Goal: Information Seeking & Learning: Learn about a topic

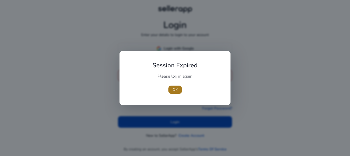
click at [173, 84] on span "button" at bounding box center [174, 90] width 13 height 12
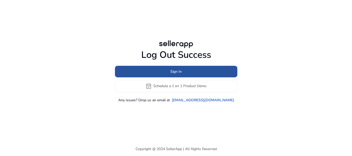
click at [171, 72] on span "Sign In" at bounding box center [175, 71] width 11 height 5
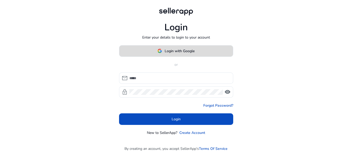
click at [177, 52] on span "Login with Google" at bounding box center [179, 50] width 30 height 5
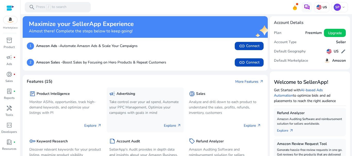
click at [169, 118] on div "Explore arrow_outward" at bounding box center [145, 123] width 72 height 13
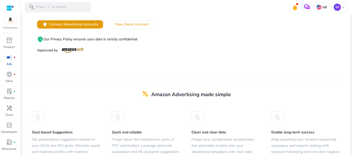
scroll to position [115, 0]
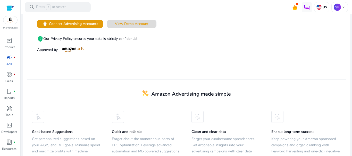
click at [131, 22] on span "View Demo Account" at bounding box center [131, 23] width 33 height 5
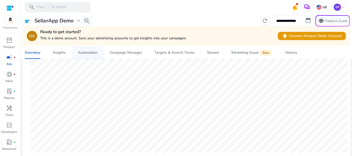
scroll to position [139, 0]
click at [18, 81] on link "donut_small fiber_manual_record Sales" at bounding box center [9, 78] width 18 height 17
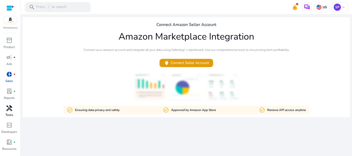
click at [8, 107] on span "handyman" at bounding box center [9, 108] width 6 height 6
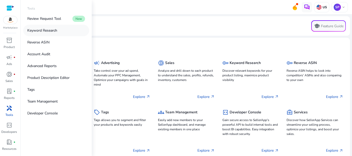
click at [41, 31] on p "Keyword Research" at bounding box center [42, 30] width 30 height 5
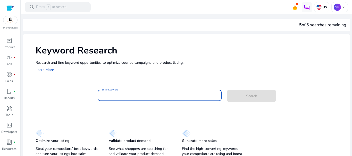
click at [121, 95] on input "Enter Keyword" at bounding box center [160, 96] width 116 height 6
drag, startPoint x: 121, startPoint y: 95, endPoint x: 19, endPoint y: 42, distance: 115.8
click at [19, 42] on mat-sidenav-container "Marketplace inventory_2 Product campaign fiber_manual_record Ads donut_small fi…" at bounding box center [176, 78] width 352 height 156
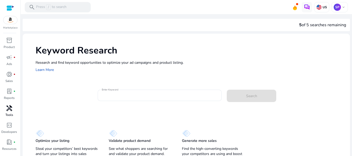
click at [8, 109] on span "handyman" at bounding box center [9, 108] width 6 height 6
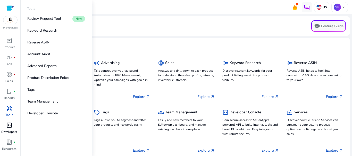
click at [13, 130] on p "Developers" at bounding box center [9, 132] width 16 height 5
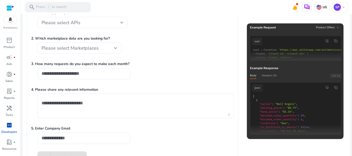
scroll to position [82, 0]
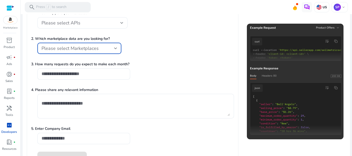
click at [67, 46] on span "Please select Marketplaces" at bounding box center [69, 48] width 57 height 6
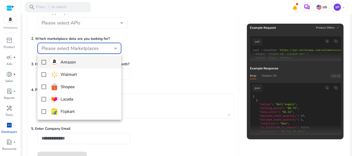
click at [142, 74] on div at bounding box center [176, 78] width 352 height 156
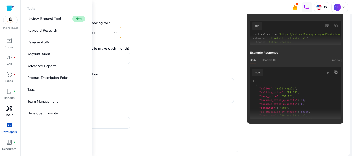
click at [12, 115] on p "Tools" at bounding box center [9, 115] width 8 height 5
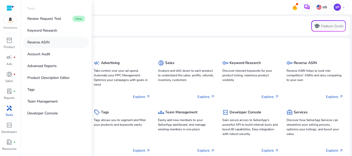
click at [39, 43] on p "Reverse ASIN" at bounding box center [38, 42] width 22 height 5
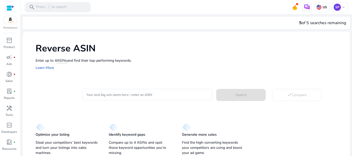
scroll to position [1, 0]
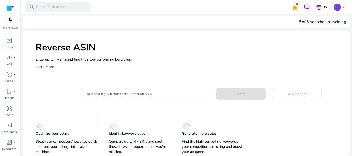
click at [115, 96] on input "Your next big win starts here—enter an ASIN" at bounding box center [147, 94] width 122 height 6
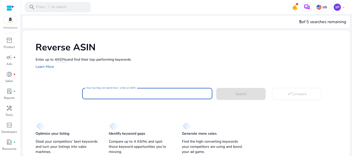
click at [118, 94] on input "Your next big win starts here—enter an ASIN" at bounding box center [147, 94] width 122 height 6
paste input "**********"
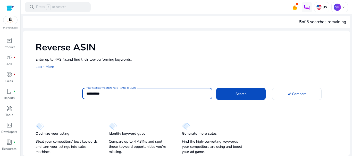
click at [86, 93] on input "**********" at bounding box center [147, 94] width 122 height 6
type input "**********"
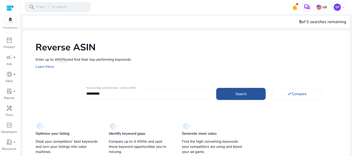
click at [232, 93] on span at bounding box center [240, 94] width 49 height 12
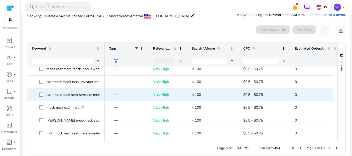
scroll to position [5, 0]
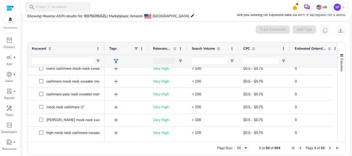
click at [161, 48] on span "Relevance Score" at bounding box center [162, 48] width 18 height 5
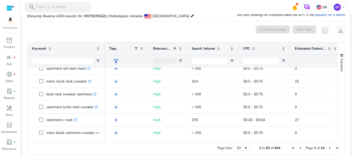
click at [200, 48] on span "Search Volume" at bounding box center [202, 48] width 23 height 5
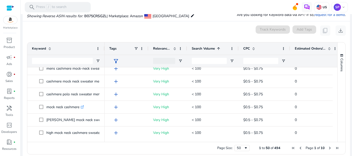
click at [200, 48] on span "Search Volume" at bounding box center [202, 48] width 23 height 5
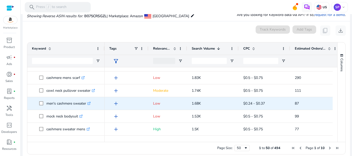
scroll to position [0, 0]
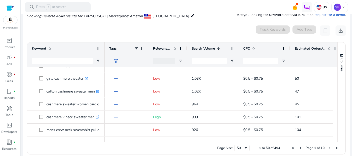
drag, startPoint x: 104, startPoint y: 48, endPoint x: 109, endPoint y: 47, distance: 4.4
click at [109, 47] on div "Tags" at bounding box center [126, 48] width 44 height 12
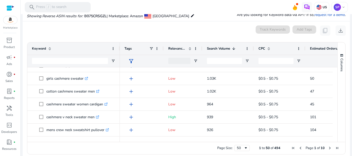
drag, startPoint x: 104, startPoint y: 48, endPoint x: 121, endPoint y: 49, distance: 17.5
click at [120, 49] on div at bounding box center [119, 48] width 2 height 12
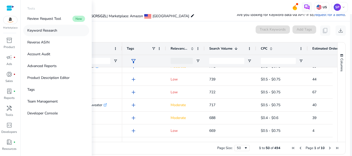
click at [42, 31] on p "Keyword Research" at bounding box center [42, 30] width 30 height 5
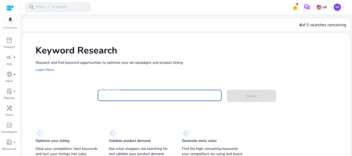
click at [132, 95] on input "Enter Keyword" at bounding box center [160, 96] width 116 height 6
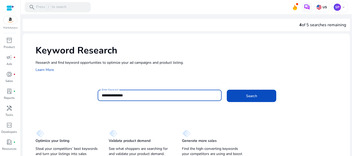
type input "**********"
click at [226, 90] on button "Search" at bounding box center [250, 96] width 49 height 12
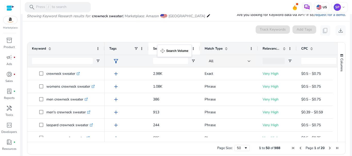
drag, startPoint x: 255, startPoint y: 47, endPoint x: 160, endPoint y: 48, distance: 95.7
click at [171, 49] on span "Search Volume" at bounding box center [164, 48] width 23 height 5
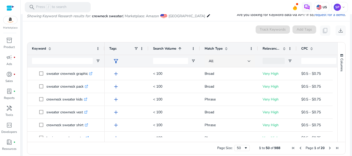
click at [171, 49] on span "Search Volume" at bounding box center [164, 48] width 23 height 5
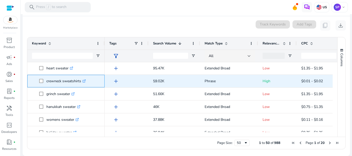
click at [85, 83] on link ".st0{fill:#2c8af8}" at bounding box center [83, 81] width 5 height 5
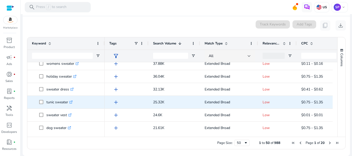
scroll to position [124, 0]
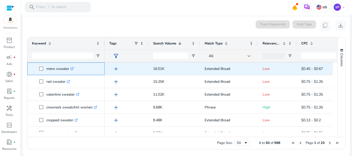
click at [72, 67] on icon ".st0{fill:#2c8af8}" at bounding box center [71, 68] width 3 height 3
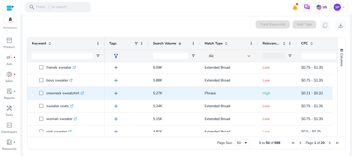
click at [84, 92] on icon at bounding box center [83, 93] width 2 height 2
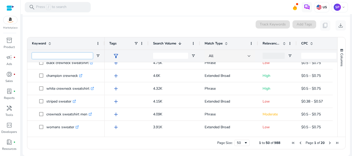
click at [58, 55] on input "Keyword Filter Input" at bounding box center [62, 56] width 61 height 6
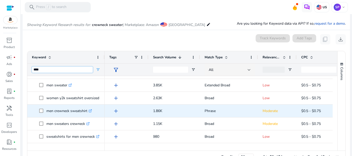
type input "***"
click at [92, 112] on icon ".st0{fill:#2c8af8}" at bounding box center [90, 110] width 3 height 3
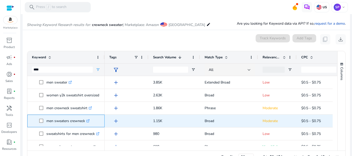
click at [90, 122] on icon ".st0{fill:#2c8af8}" at bounding box center [87, 120] width 3 height 3
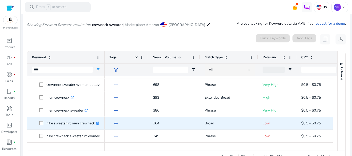
scroll to position [80, 0]
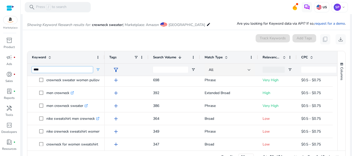
click at [60, 71] on input "***" at bounding box center [62, 70] width 61 height 6
type input "******"
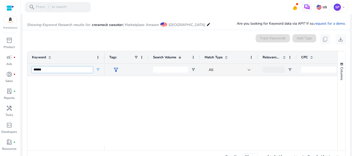
scroll to position [0, 0]
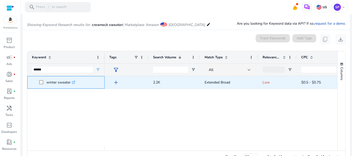
click at [73, 82] on icon at bounding box center [73, 82] width 3 height 3
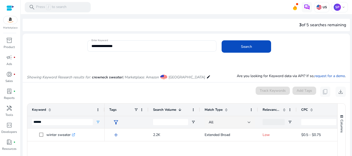
click at [106, 43] on input "**********" at bounding box center [151, 46] width 121 height 6
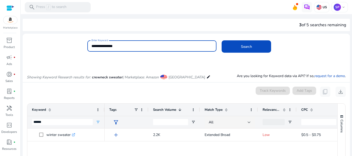
drag, startPoint x: 0, startPoint y: 0, endPoint x: 106, endPoint y: 43, distance: 114.6
click at [106, 43] on input "**********" at bounding box center [151, 46] width 121 height 6
type input "**********"
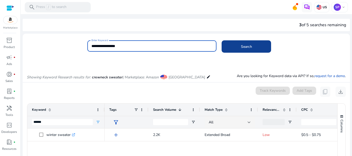
click at [241, 45] on span "Search" at bounding box center [246, 46] width 11 height 5
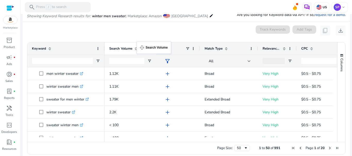
drag, startPoint x: 258, startPoint y: 48, endPoint x: 139, endPoint y: 45, distance: 118.9
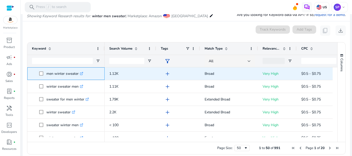
click at [82, 72] on icon ".st0{fill:#2c8af8}" at bounding box center [81, 73] width 3 height 3
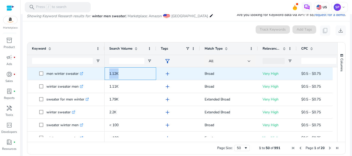
drag, startPoint x: 107, startPoint y: 74, endPoint x: 120, endPoint y: 74, distance: 13.1
click at [120, 74] on div "1.12K" at bounding box center [129, 73] width 51 height 13
copy span "1.12K"
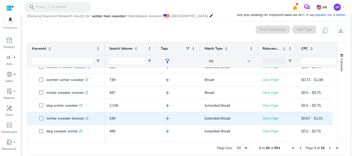
scroll to position [146, 0]
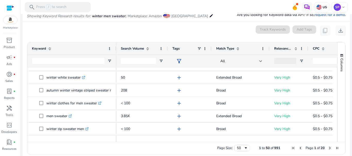
drag, startPoint x: 104, startPoint y: 48, endPoint x: 133, endPoint y: 45, distance: 29.2
click at [117, 45] on div at bounding box center [116, 48] width 2 height 12
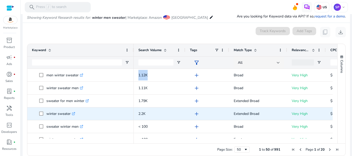
copy span "1.12K"
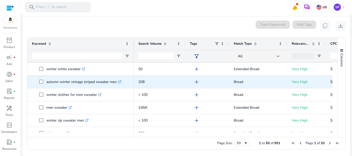
scroll to position [180, 0]
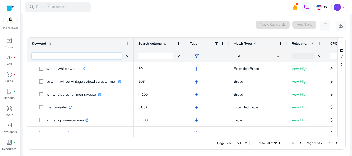
click at [79, 57] on input "Keyword Filter Input" at bounding box center [77, 56] width 90 height 6
type input "***"
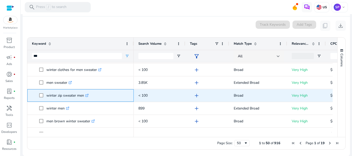
click at [89, 96] on icon ".st0{fill:#2c8af8}" at bounding box center [86, 95] width 3 height 3
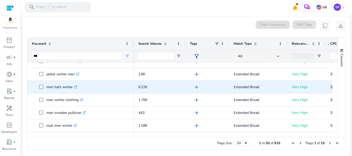
scroll to position [291, 0]
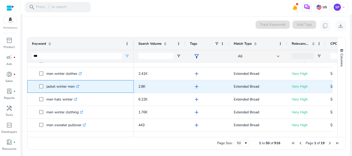
click at [79, 87] on icon ".st0{fill:#2c8af8}" at bounding box center [77, 86] width 3 height 3
drag, startPoint x: 46, startPoint y: 87, endPoint x: 74, endPoint y: 90, distance: 27.9
click at [74, 90] on p "jacket winter men .st0{fill:#2c8af8}" at bounding box center [62, 86] width 33 height 11
copy p "jacket winter men"
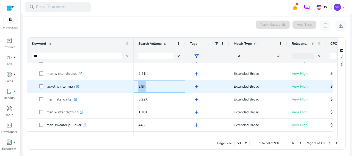
drag, startPoint x: 147, startPoint y: 87, endPoint x: 136, endPoint y: 86, distance: 11.1
click at [136, 86] on div "2.8K" at bounding box center [159, 86] width 51 height 13
copy span "2.8K"
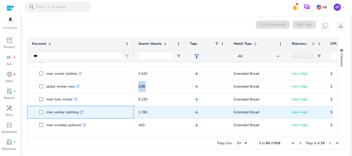
click at [83, 110] on link ".st0{fill:#2c8af8}" at bounding box center [80, 112] width 5 height 5
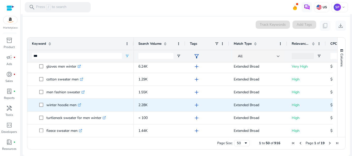
scroll to position [466, 0]
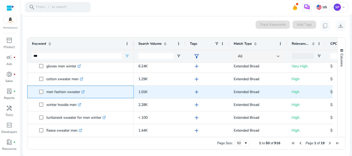
click at [83, 92] on icon ".st0{fill:#2c8af8}" at bounding box center [82, 91] width 3 height 3
drag, startPoint x: 79, startPoint y: 93, endPoint x: 47, endPoint y: 91, distance: 31.9
click at [47, 91] on p "men fashion sweater .st0{fill:#2c8af8}" at bounding box center [65, 92] width 38 height 11
copy p "men fashion sweate"
drag, startPoint x: 153, startPoint y: 92, endPoint x: 134, endPoint y: 90, distance: 18.6
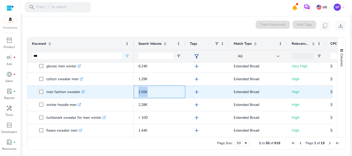
click at [134, 90] on div "1.55K" at bounding box center [159, 92] width 51 height 13
copy span "1.55K"
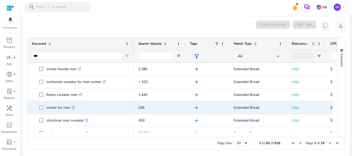
scroll to position [504, 0]
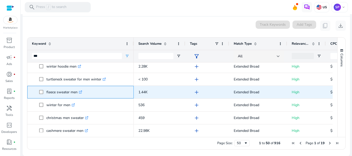
drag, startPoint x: 47, startPoint y: 90, endPoint x: 80, endPoint y: 93, distance: 33.3
click at [80, 93] on p "fleece sweater men .st0{fill:#2c8af8}" at bounding box center [64, 92] width 36 height 11
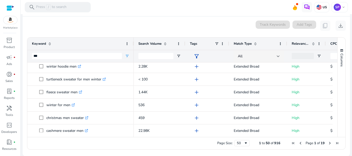
click at [74, 151] on ag-grid-angular "Press SPACE to select this row. Drag here to set row groups Drag here to set co…" at bounding box center [186, 94] width 326 height 118
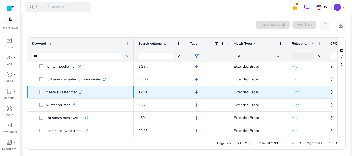
drag, startPoint x: 45, startPoint y: 91, endPoint x: 79, endPoint y: 92, distance: 34.3
click at [79, 92] on span "fleece sweater men .st0{fill:#2c8af8}" at bounding box center [84, 92] width 90 height 11
copy span "fleece sweater men"
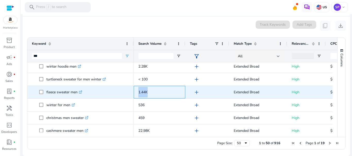
drag, startPoint x: 152, startPoint y: 92, endPoint x: 136, endPoint y: 92, distance: 16.5
click at [136, 92] on div "1.44K" at bounding box center [159, 92] width 51 height 13
copy span "1.44K"
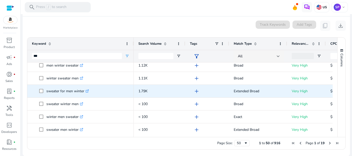
scroll to position [4, 0]
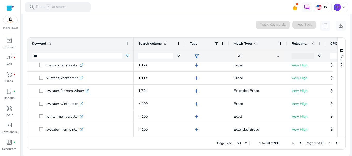
click at [152, 42] on span "Search Volume" at bounding box center [149, 43] width 23 height 5
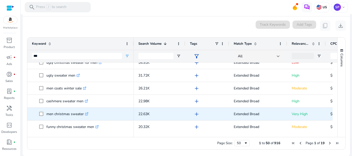
scroll to position [25, 0]
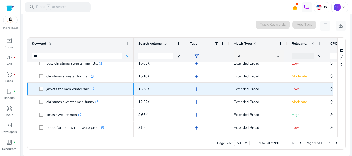
click at [93, 89] on icon ".st0{fill:#2c8af8}" at bounding box center [92, 88] width 3 height 3
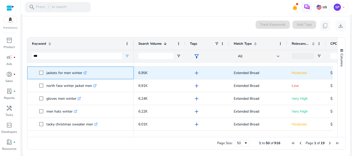
click at [87, 73] on icon ".st0{fill:#2c8af8}" at bounding box center [84, 72] width 3 height 3
drag, startPoint x: 46, startPoint y: 72, endPoint x: 82, endPoint y: 75, distance: 35.9
click at [82, 75] on span "jackets for men winter .st0{fill:#2c8af8}" at bounding box center [84, 73] width 90 height 11
copy span "jackets for men winter"
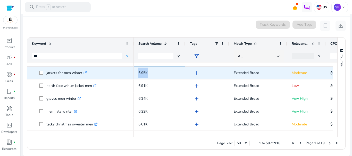
drag, startPoint x: 137, startPoint y: 73, endPoint x: 153, endPoint y: 73, distance: 16.0
click at [153, 73] on div "6.95K" at bounding box center [159, 73] width 51 height 13
copy span "6.95K"
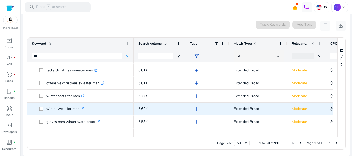
scroll to position [389, 0]
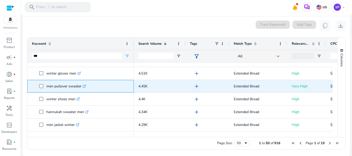
click at [84, 87] on icon at bounding box center [84, 86] width 3 height 3
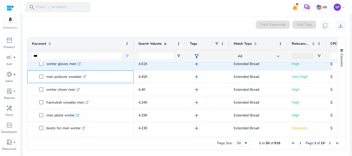
scroll to position [558, 0]
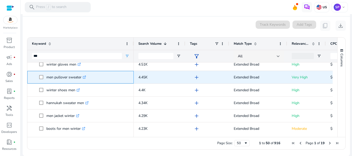
drag, startPoint x: 44, startPoint y: 78, endPoint x: 83, endPoint y: 80, distance: 38.9
click at [83, 80] on span "men pullover sweater .st0{fill:#2c8af8}" at bounding box center [84, 77] width 90 height 11
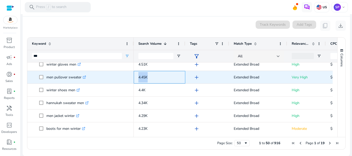
drag, startPoint x: 153, startPoint y: 78, endPoint x: 137, endPoint y: 78, distance: 16.5
click at [137, 78] on div "4.45K" at bounding box center [159, 77] width 51 height 13
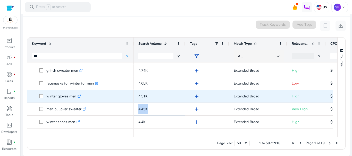
scroll to position [520, 0]
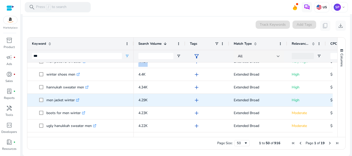
click at [79, 101] on icon ".st0{fill:#2c8af8}" at bounding box center [77, 100] width 3 height 3
drag, startPoint x: 45, startPoint y: 102, endPoint x: 76, endPoint y: 102, distance: 30.6
click at [76, 102] on span "men jacket winter .st0{fill:#2c8af8}" at bounding box center [84, 100] width 90 height 11
drag, startPoint x: 150, startPoint y: 99, endPoint x: 137, endPoint y: 101, distance: 13.2
click at [137, 101] on div "4.29K" at bounding box center [159, 100] width 51 height 13
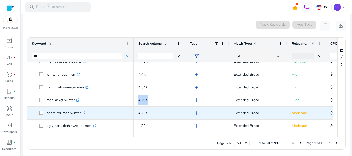
scroll to position [66, 0]
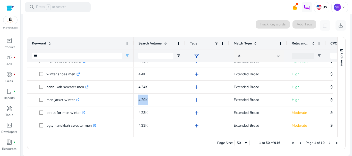
click at [327, 142] on span "Next Page" at bounding box center [329, 143] width 4 height 4
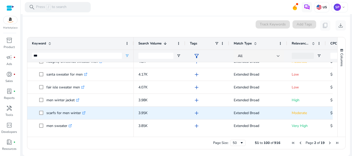
scroll to position [9, 0]
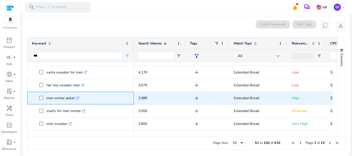
click at [79, 98] on icon ".st0{fill:#2c8af8}" at bounding box center [77, 98] width 3 height 3
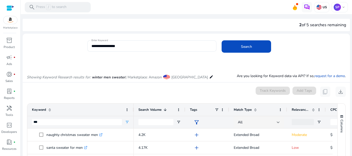
scroll to position [9, 0]
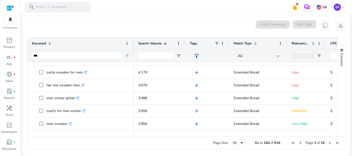
click at [190, 155] on mat-card "0 keyword(s) selected Track Keywords Add Tags content_copy download Press SPACE…" at bounding box center [186, 86] width 327 height 140
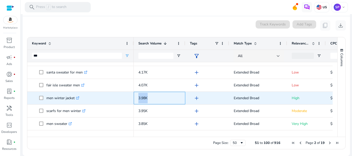
drag, startPoint x: 150, startPoint y: 98, endPoint x: 137, endPoint y: 98, distance: 12.9
click at [137, 98] on div "3.98K" at bounding box center [159, 98] width 51 height 13
copy span "3.98K"
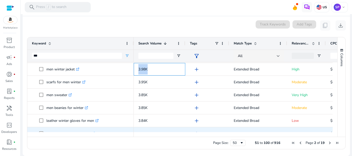
scroll to position [42, 0]
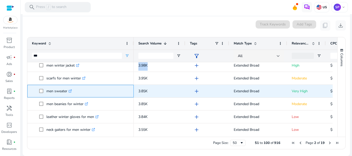
click at [69, 92] on link ".st0{fill:#2c8af8}" at bounding box center [69, 91] width 5 height 5
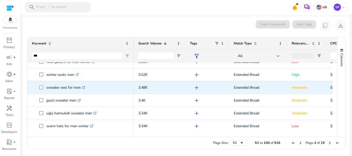
scroll to position [110, 0]
click at [83, 89] on icon at bounding box center [83, 87] width 3 height 3
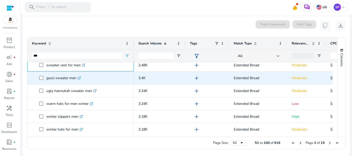
scroll to position [0, 0]
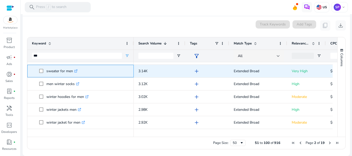
click at [77, 73] on icon ".st0{fill:#2c8af8}" at bounding box center [75, 70] width 3 height 3
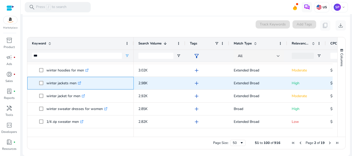
click at [80, 83] on icon ".st0{fill:#2c8af8}" at bounding box center [79, 83] width 3 height 3
drag, startPoint x: 45, startPoint y: 85, endPoint x: 78, endPoint y: 84, distance: 32.7
click at [78, 84] on span "winter jackets men .st0{fill:#2c8af8}" at bounding box center [84, 83] width 90 height 11
copy span "winter jackets men"
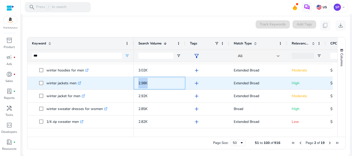
drag, startPoint x: 136, startPoint y: 84, endPoint x: 152, endPoint y: 84, distance: 15.7
click at [152, 84] on div "2.98K" at bounding box center [159, 83] width 51 height 13
copy span "2.98K"
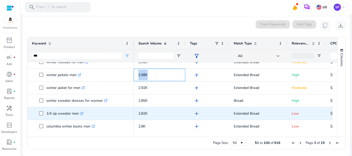
scroll to position [243, 0]
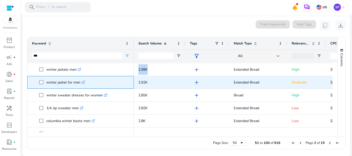
click at [84, 83] on icon at bounding box center [83, 82] width 3 height 3
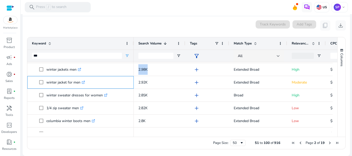
copy span "2.98K"
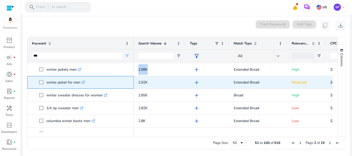
drag, startPoint x: 43, startPoint y: 82, endPoint x: 81, endPoint y: 83, distance: 38.1
click at [81, 83] on span "winter jacket for men .st0{fill:#2c8af8}" at bounding box center [84, 82] width 90 height 11
copy span "winter jacket for men"
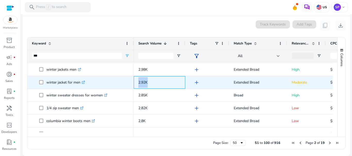
drag, startPoint x: 136, startPoint y: 84, endPoint x: 149, endPoint y: 84, distance: 12.6
click at [149, 84] on div "2.92K" at bounding box center [159, 82] width 51 height 13
copy span "2.92K"
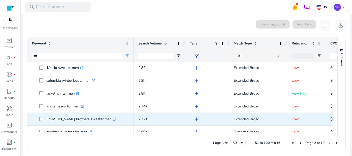
scroll to position [284, 0]
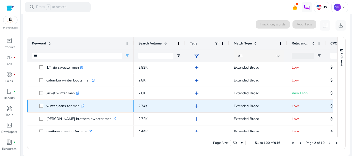
click at [83, 107] on icon ".st0{fill:#2c8af8}" at bounding box center [82, 105] width 3 height 3
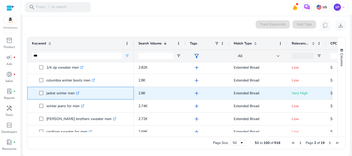
click at [79, 94] on icon ".st0{fill:#2c8af8}" at bounding box center [77, 93] width 3 height 3
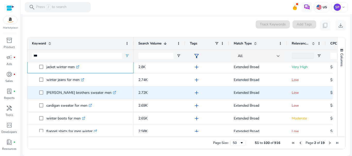
scroll to position [311, 0]
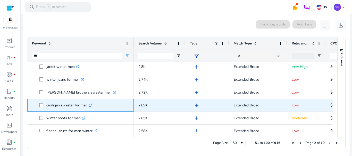
click at [92, 106] on icon ".st0{fill:#2c8af8}" at bounding box center [90, 105] width 3 height 3
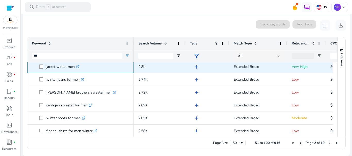
click at [78, 67] on icon ".st0{fill:#2c8af8}" at bounding box center [77, 66] width 3 height 3
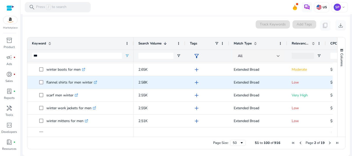
scroll to position [360, 0]
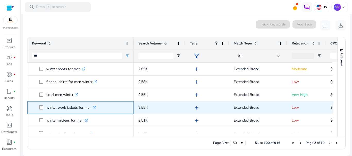
click at [96, 108] on icon ".st0{fill:#2c8af8}" at bounding box center [94, 107] width 3 height 3
drag, startPoint x: 43, startPoint y: 110, endPoint x: 91, endPoint y: 108, distance: 48.4
click at [91, 108] on span "winter work jackets for men .st0{fill:#2c8af8}" at bounding box center [84, 107] width 90 height 11
copy span "winter work jackets for men"
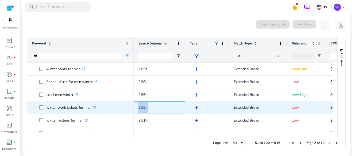
drag, startPoint x: 139, startPoint y: 111, endPoint x: 151, endPoint y: 107, distance: 12.5
click at [151, 107] on p "2.55K" at bounding box center [159, 107] width 42 height 11
copy span "2.55K"
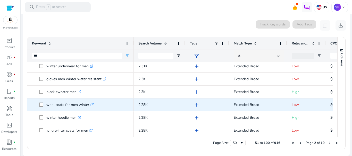
scroll to position [559, 0]
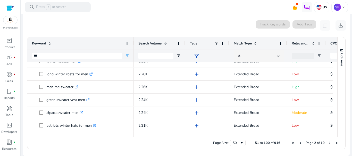
click at [327, 144] on span "Next Page" at bounding box center [329, 143] width 4 height 4
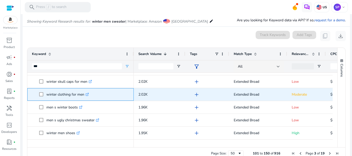
click at [88, 93] on icon ".st0{fill:#2c8af8}" at bounding box center [86, 94] width 3 height 3
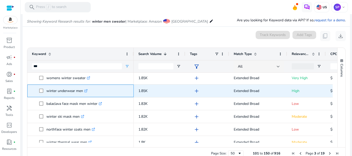
click at [87, 91] on icon at bounding box center [86, 90] width 2 height 2
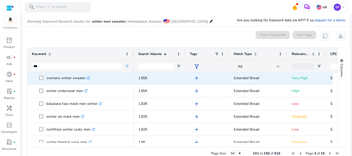
click at [88, 77] on icon ".st0{fill:#2c8af8}" at bounding box center [88, 77] width 3 height 3
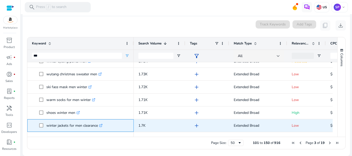
click at [101, 125] on icon at bounding box center [100, 126] width 3 height 3
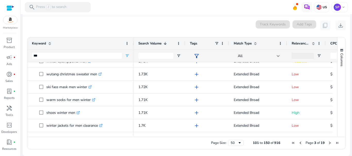
click at [327, 142] on span "Next Page" at bounding box center [329, 143] width 4 height 4
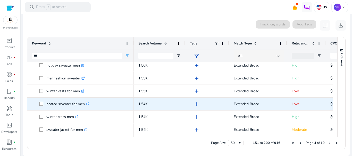
scroll to position [274, 0]
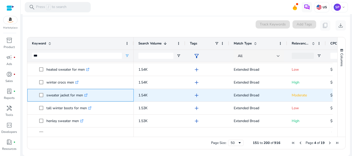
click at [87, 96] on icon ".st0{fill:#2c8af8}" at bounding box center [85, 95] width 3 height 3
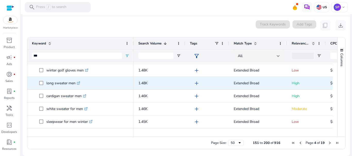
scroll to position [505, 0]
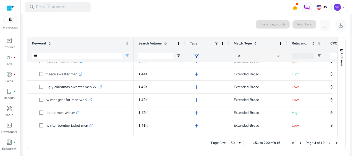
click at [327, 143] on span "Next Page" at bounding box center [329, 143] width 4 height 4
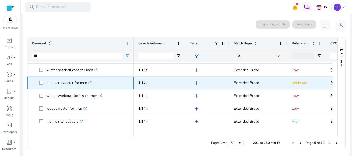
click at [90, 83] on icon at bounding box center [91, 82] width 2 height 2
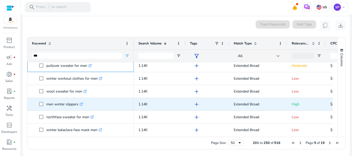
scroll to position [530, 0]
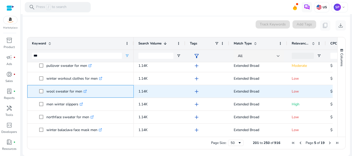
click at [86, 91] on icon at bounding box center [86, 91] width 2 height 2
drag, startPoint x: 46, startPoint y: 92, endPoint x: 82, endPoint y: 93, distance: 35.8
click at [82, 93] on p "wool sweater for men .st0{fill:#2c8af8}" at bounding box center [66, 91] width 40 height 11
copy p "wool sweater for men"
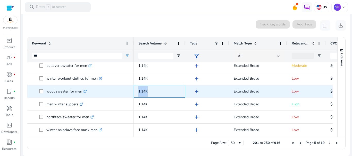
drag, startPoint x: 139, startPoint y: 91, endPoint x: 150, endPoint y: 91, distance: 11.1
click at [150, 91] on p "1.14K" at bounding box center [159, 91] width 42 height 11
copy span "1.14K"
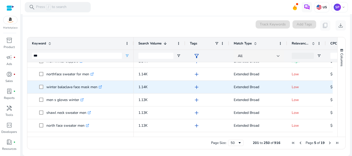
scroll to position [573, 0]
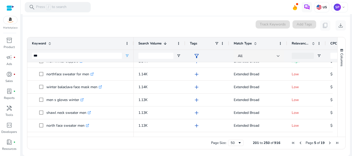
click at [328, 145] on span "Next Page" at bounding box center [329, 143] width 4 height 4
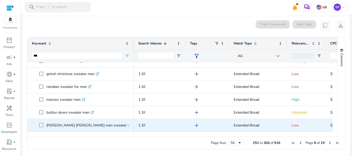
scroll to position [106, 0]
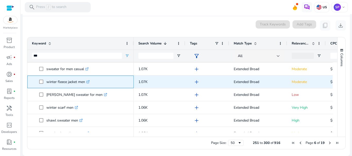
click at [89, 82] on icon ".st0{fill:#2c8af8}" at bounding box center [87, 81] width 3 height 3
drag, startPoint x: 47, startPoint y: 81, endPoint x: 85, endPoint y: 82, distance: 38.1
click at [85, 82] on p "winter fleece jacket men .st0{fill:#2c8af8}" at bounding box center [67, 82] width 43 height 11
copy p "winter fleece jacket men"
drag, startPoint x: 135, startPoint y: 81, endPoint x: 149, endPoint y: 82, distance: 14.2
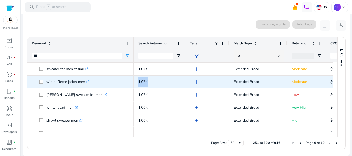
click at [149, 82] on div "1.07K" at bounding box center [159, 82] width 51 height 13
copy span "1.07K"
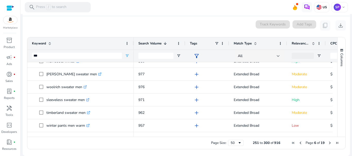
click at [329, 144] on span "Next Page" at bounding box center [329, 143] width 4 height 4
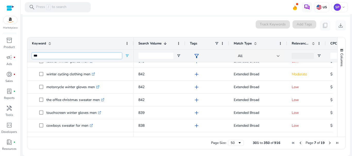
click at [50, 53] on input "***" at bounding box center [77, 56] width 90 height 6
type input "****"
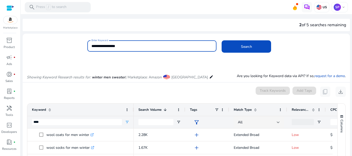
click at [113, 46] on input "**********" at bounding box center [151, 46] width 121 height 6
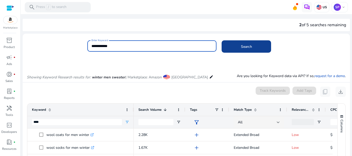
type input "**********"
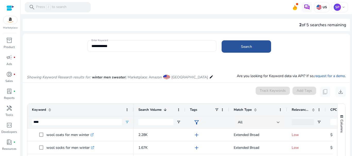
click at [243, 43] on span at bounding box center [245, 46] width 49 height 12
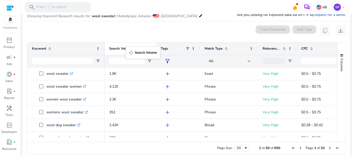
drag, startPoint x: 261, startPoint y: 49, endPoint x: 128, endPoint y: 50, distance: 133.3
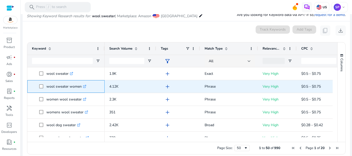
click at [85, 87] on icon ".st0{fill:#2c8af8}" at bounding box center [84, 86] width 3 height 3
drag, startPoint x: 46, startPoint y: 87, endPoint x: 81, endPoint y: 87, distance: 35.0
click at [81, 87] on p "wool sweater women .st0{fill:#2c8af8}" at bounding box center [66, 86] width 40 height 11
copy p "wool sweater women"
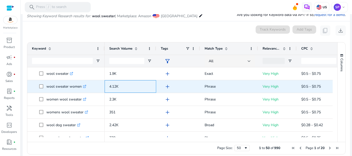
drag, startPoint x: 108, startPoint y: 86, endPoint x: 123, endPoint y: 86, distance: 14.7
click at [123, 86] on div "4.12K" at bounding box center [129, 86] width 51 height 13
copy span "4.12K"
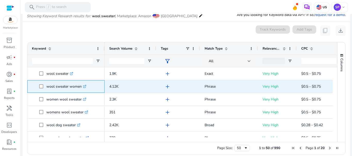
click at [84, 87] on icon ".st0{fill:#2c8af8}" at bounding box center [84, 86] width 3 height 3
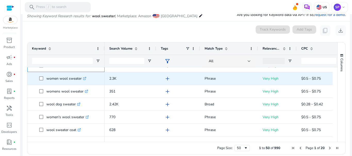
scroll to position [19, 0]
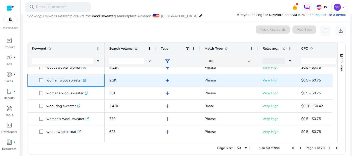
click at [86, 80] on icon ".st0{fill:#2c8af8}" at bounding box center [84, 80] width 3 height 3
drag, startPoint x: 47, startPoint y: 80, endPoint x: 82, endPoint y: 80, distance: 35.3
click at [82, 80] on p "women wool sweater .st0{fill:#2c8af8}" at bounding box center [66, 80] width 40 height 11
copy p "women wool sweater"
copy span "2.3K"
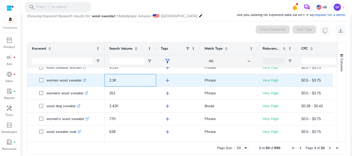
drag, startPoint x: 107, startPoint y: 77, endPoint x: 120, endPoint y: 79, distance: 14.0
click at [120, 79] on div "2.3K" at bounding box center [129, 80] width 51 height 13
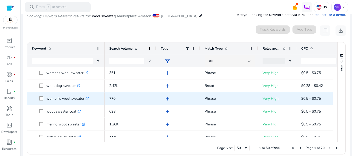
scroll to position [40, 0]
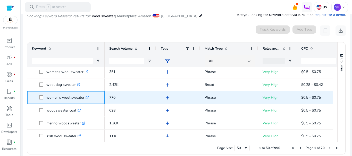
click at [86, 98] on icon at bounding box center [87, 98] width 3 height 3
drag, startPoint x: 46, startPoint y: 97, endPoint x: 84, endPoint y: 97, distance: 38.1
click at [84, 97] on p "women's wool sweater .st0{fill:#2c8af8}" at bounding box center [67, 97] width 42 height 11
copy p "women's wool sweater"
drag, startPoint x: 107, startPoint y: 99, endPoint x: 120, endPoint y: 100, distance: 13.1
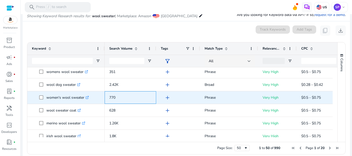
click at [120, 100] on div "770" at bounding box center [129, 97] width 51 height 13
copy span "770"
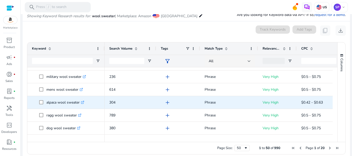
scroll to position [126, 0]
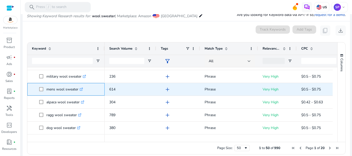
click at [84, 89] on div "mens wool sweater .st0{fill:#2c8af8}" at bounding box center [65, 89] width 39 height 11
click at [82, 90] on icon ".st0{fill:#2c8af8}" at bounding box center [81, 89] width 3 height 3
drag, startPoint x: 47, startPoint y: 90, endPoint x: 78, endPoint y: 92, distance: 31.7
click at [78, 92] on p "mens wool sweater .st0{fill:#2c8af8}" at bounding box center [64, 89] width 37 height 11
copy p "mens wool sweater"
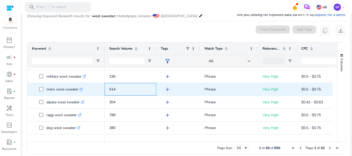
drag, startPoint x: 107, startPoint y: 89, endPoint x: 119, endPoint y: 89, distance: 11.9
click at [119, 89] on div "614" at bounding box center [129, 89] width 51 height 13
copy span "614"
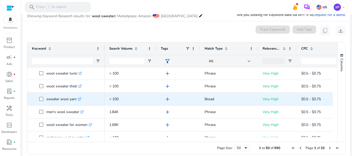
scroll to position [217, 0]
drag, startPoint x: 47, startPoint y: 99, endPoint x: 79, endPoint y: 99, distance: 32.2
click at [79, 99] on p "men's wool sweater .st0{fill:#2c8af8}" at bounding box center [64, 99] width 37 height 11
drag, startPoint x: 111, startPoint y: 98, endPoint x: 118, endPoint y: 99, distance: 7.2
click at [118, 99] on span "1.84K" at bounding box center [113, 99] width 9 height 5
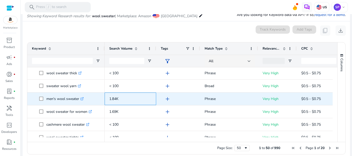
click at [121, 100] on p "1.84K" at bounding box center [130, 99] width 42 height 11
drag, startPoint x: 121, startPoint y: 100, endPoint x: 108, endPoint y: 101, distance: 13.1
click at [108, 101] on div "1.84K" at bounding box center [129, 99] width 51 height 13
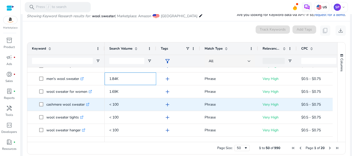
scroll to position [240, 0]
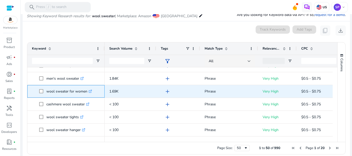
click at [90, 92] on icon ".st0{fill:#2c8af8}" at bounding box center [90, 91] width 3 height 3
drag, startPoint x: 44, startPoint y: 89, endPoint x: 86, endPoint y: 90, distance: 42.2
click at [86, 90] on span "wool sweater for women .st0{fill:#2c8af8}" at bounding box center [69, 91] width 61 height 11
drag, startPoint x: 109, startPoint y: 93, endPoint x: 124, endPoint y: 93, distance: 14.7
click at [124, 93] on p "1.69K" at bounding box center [130, 91] width 42 height 11
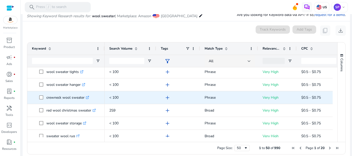
scroll to position [287, 0]
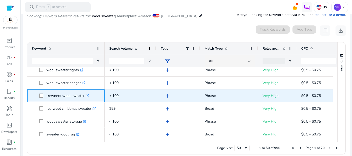
click at [87, 95] on icon ".st0{fill:#2c8af8}" at bounding box center [87, 95] width 3 height 3
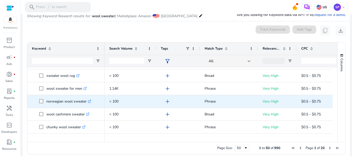
scroll to position [347, 0]
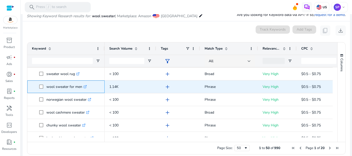
click at [85, 88] on icon ".st0{fill:#2c8af8}" at bounding box center [84, 86] width 3 height 3
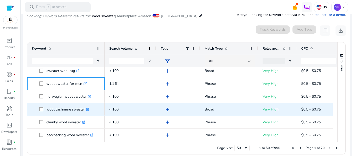
scroll to position [357, 0]
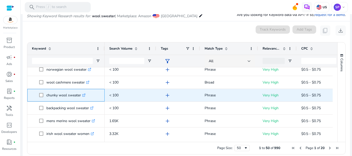
click at [84, 97] on icon at bounding box center [83, 95] width 3 height 3
drag, startPoint x: 43, startPoint y: 96, endPoint x: 93, endPoint y: 99, distance: 49.5
click at [93, 99] on span "chunky wool sweater .st0{fill:#2c8af8}" at bounding box center [69, 95] width 61 height 11
drag, startPoint x: 107, startPoint y: 94, endPoint x: 125, endPoint y: 96, distance: 18.1
click at [125, 96] on div "< 100" at bounding box center [129, 95] width 51 height 13
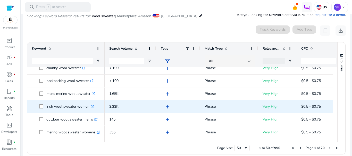
scroll to position [408, 0]
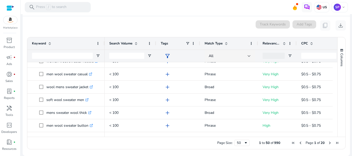
click at [132, 46] on span "Search Volume" at bounding box center [120, 43] width 23 height 5
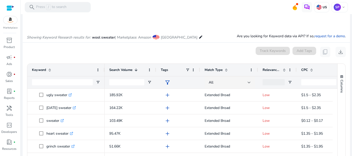
click at [66, 86] on div at bounding box center [62, 82] width 61 height 12
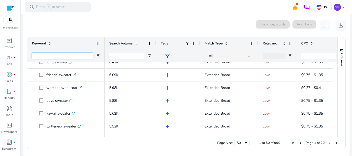
click at [70, 57] on input "Keyword Filter Input" at bounding box center [62, 56] width 61 height 6
type input "***"
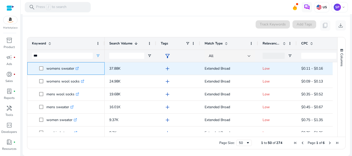
click at [79, 67] on icon ".st0{fill:#2c8af8}" at bounding box center [76, 68] width 3 height 3
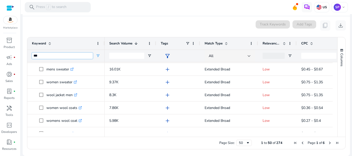
click at [44, 57] on input "***" at bounding box center [62, 56] width 61 height 6
type input "****"
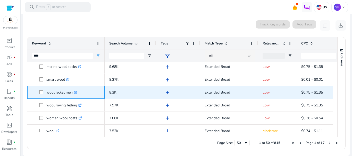
click at [75, 91] on icon ".st0{fill:#2c8af8}" at bounding box center [75, 92] width 3 height 3
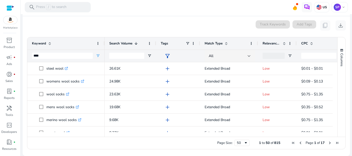
scroll to position [53, 0]
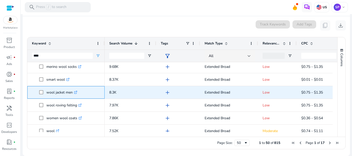
drag, startPoint x: 45, startPoint y: 92, endPoint x: 74, endPoint y: 94, distance: 28.7
click at [74, 94] on span "wool jacket men .st0{fill:#2c8af8}" at bounding box center [69, 92] width 61 height 11
copy span "wool jacket men"
drag, startPoint x: 108, startPoint y: 92, endPoint x: 119, endPoint y: 92, distance: 11.8
click at [119, 92] on div "8.3K" at bounding box center [129, 92] width 51 height 13
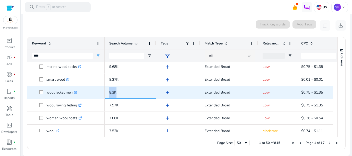
copy span "8.3K"
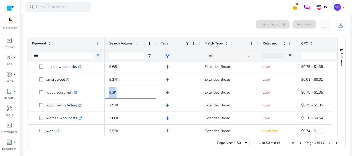
copy span "8.3K"
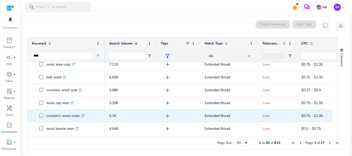
scroll to position [0, 0]
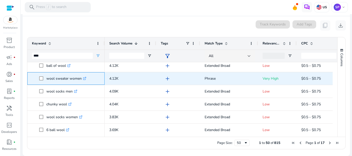
click at [85, 78] on icon ".st0{fill:#2c8af8}" at bounding box center [84, 78] width 3 height 3
drag, startPoint x: 47, startPoint y: 78, endPoint x: 80, endPoint y: 78, distance: 33.2
click at [80, 78] on p "wool sweater women .st0{fill:#2c8af8}" at bounding box center [66, 78] width 40 height 11
copy p "wool sweater women"
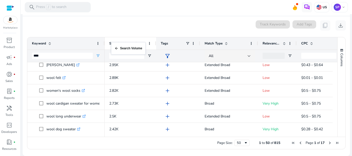
drag, startPoint x: 104, startPoint y: 45, endPoint x: 131, endPoint y: 46, distance: 26.5
click at [131, 46] on div "Search Volume 1" at bounding box center [129, 43] width 51 height 12
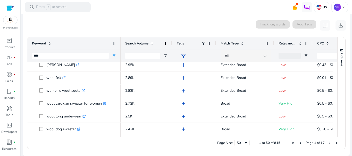
drag, startPoint x: 103, startPoint y: 41, endPoint x: 131, endPoint y: 40, distance: 28.1
click at [121, 40] on div at bounding box center [120, 43] width 2 height 12
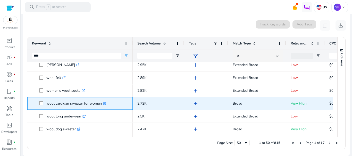
click at [105, 103] on icon ".st0{fill:#2c8af8}" at bounding box center [104, 103] width 3 height 3
drag, startPoint x: 47, startPoint y: 102, endPoint x: 103, endPoint y: 106, distance: 55.7
click at [103, 106] on p "wool cardigan sweater for women .st0{fill:#2c8af8}" at bounding box center [76, 103] width 60 height 11
copy p "wool cardigan sweater for women"
drag, startPoint x: 136, startPoint y: 103, endPoint x: 150, endPoint y: 102, distance: 13.9
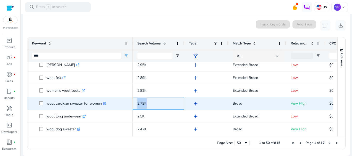
click at [150, 102] on div "2.73K" at bounding box center [158, 103] width 51 height 13
copy span "2.73K"
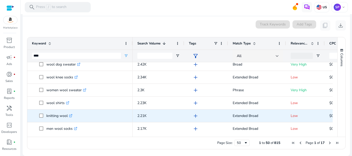
scroll to position [445, 0]
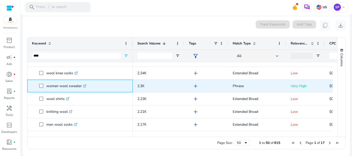
click at [84, 86] on icon ".st0{fill:#2c8af8}" at bounding box center [84, 85] width 3 height 3
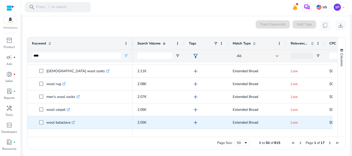
scroll to position [564, 0]
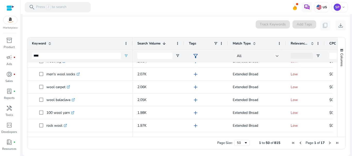
click at [327, 143] on span "Next Page" at bounding box center [329, 143] width 4 height 4
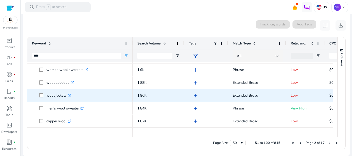
click at [68, 95] on link ".st0{fill:#2c8af8}" at bounding box center [68, 95] width 5 height 5
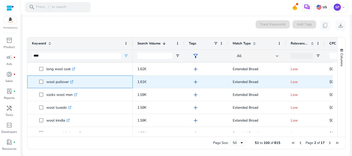
click at [73, 82] on icon ".st0{fill:#2c8af8}" at bounding box center [71, 81] width 3 height 3
drag, startPoint x: 47, startPoint y: 81, endPoint x: 68, endPoint y: 82, distance: 20.9
click at [68, 82] on p "wool pullover .st0{fill:#2c8af8}" at bounding box center [59, 82] width 27 height 11
copy p "wool pullover"
drag, startPoint x: 134, startPoint y: 82, endPoint x: 148, endPoint y: 82, distance: 13.6
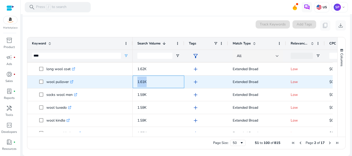
click at [148, 82] on div "1.61K" at bounding box center [158, 82] width 51 height 13
copy span "1.61K"
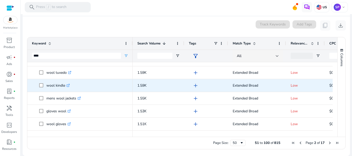
scroll to position [319, 0]
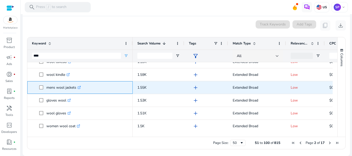
click at [79, 87] on icon ".st0{fill:#2c8af8}" at bounding box center [78, 87] width 3 height 3
drag, startPoint x: 44, startPoint y: 87, endPoint x: 76, endPoint y: 87, distance: 32.2
click at [76, 87] on span "mens wool jackets .st0{fill:#2c8af8}" at bounding box center [83, 87] width 89 height 11
copy span "mens wool jackets"
drag, startPoint x: 137, startPoint y: 87, endPoint x: 149, endPoint y: 87, distance: 12.1
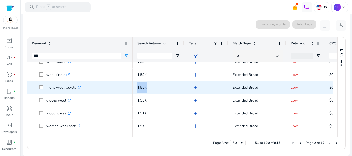
click at [149, 87] on div "1.55K" at bounding box center [158, 87] width 51 height 13
copy span "1.55K"
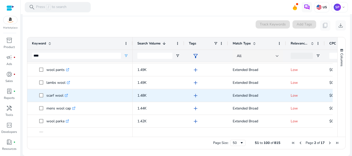
scroll to position [424, 0]
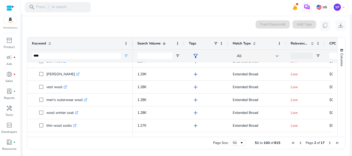
click at [325, 143] on span "Page 2 of 17" at bounding box center [314, 143] width 51 height 5
click at [328, 143] on span "Next Page" at bounding box center [329, 143] width 4 height 4
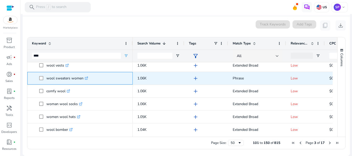
click at [87, 77] on icon ".st0{fill:#2c8af8}" at bounding box center [86, 78] width 3 height 3
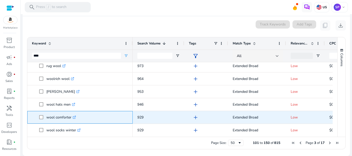
click at [73, 117] on icon ".st0{fill:#2c8af8}" at bounding box center [74, 117] width 3 height 3
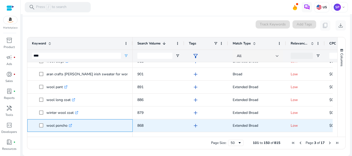
click at [71, 124] on icon ".st0{fill:#2c8af8}" at bounding box center [70, 125] width 3 height 3
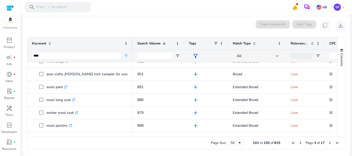
click at [330, 142] on span "Page 3 of 17" at bounding box center [314, 143] width 51 height 5
click at [328, 143] on span "Next Page" at bounding box center [329, 143] width 4 height 4
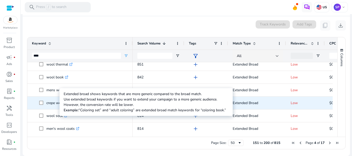
scroll to position [25, 0]
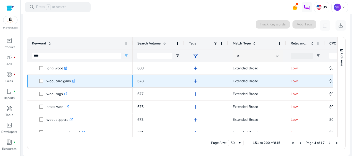
click at [74, 80] on icon ".st0{fill:#2c8af8}" at bounding box center [73, 81] width 3 height 3
drag, startPoint x: 47, startPoint y: 80, endPoint x: 71, endPoint y: 80, distance: 23.7
click at [71, 80] on p "wool cardigans .st0{fill:#2c8af8}" at bounding box center [60, 81] width 29 height 11
drag, startPoint x: 135, startPoint y: 80, endPoint x: 144, endPoint y: 81, distance: 9.6
click at [144, 81] on div "678" at bounding box center [158, 81] width 51 height 13
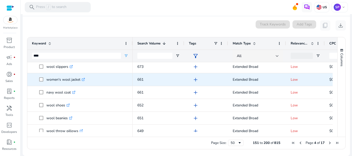
scroll to position [234, 0]
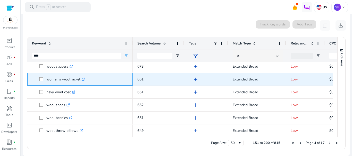
click at [84, 79] on icon at bounding box center [84, 79] width 2 height 2
click at [64, 79] on p "women's wool jacket .st0{fill:#2c8af8}" at bounding box center [65, 79] width 39 height 11
drag, startPoint x: 46, startPoint y: 80, endPoint x: 81, endPoint y: 82, distance: 34.3
click at [81, 82] on p "women's wool jacket .st0{fill:#2c8af8}" at bounding box center [65, 79] width 39 height 11
drag, startPoint x: 136, startPoint y: 79, endPoint x: 145, endPoint y: 78, distance: 9.6
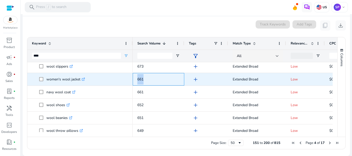
click at [145, 78] on div "661" at bounding box center [158, 79] width 51 height 13
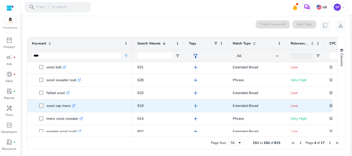
scroll to position [323, 0]
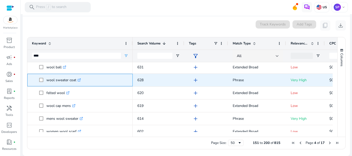
click at [79, 80] on icon ".st0{fill:#2c8af8}" at bounding box center [78, 79] width 3 height 3
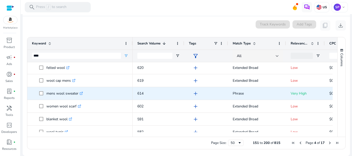
scroll to position [351, 0]
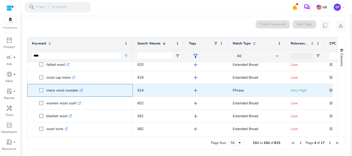
click at [83, 89] on icon ".st0{fill:#2c8af8}" at bounding box center [81, 90] width 3 height 3
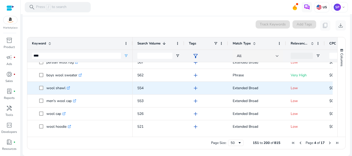
scroll to position [470, 0]
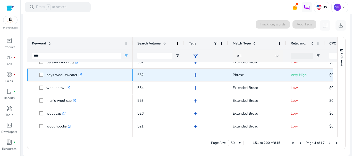
click at [81, 77] on link ".st0{fill:#2c8af8}" at bounding box center [79, 75] width 5 height 5
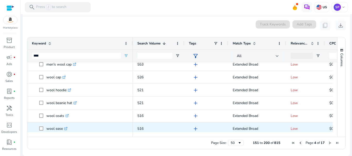
scroll to position [506, 0]
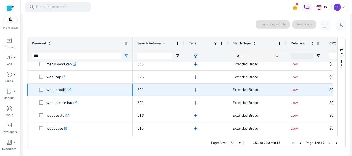
click at [70, 91] on icon ".st0{fill:#2c8af8}" at bounding box center [69, 89] width 3 height 3
drag, startPoint x: 47, startPoint y: 90, endPoint x: 69, endPoint y: 91, distance: 21.6
click at [69, 91] on p "wool hoodie .st0{fill:#2c8af8}" at bounding box center [58, 90] width 25 height 11
drag, startPoint x: 137, startPoint y: 89, endPoint x: 151, endPoint y: 92, distance: 14.0
click at [151, 92] on p "521" at bounding box center [158, 90] width 42 height 11
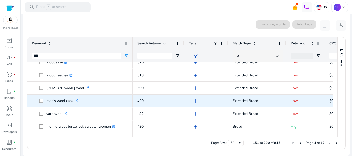
scroll to position [572, 0]
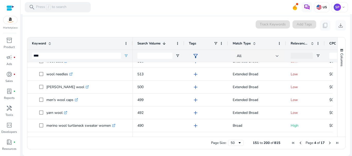
click at [327, 142] on span "Next Page" at bounding box center [329, 143] width 4 height 4
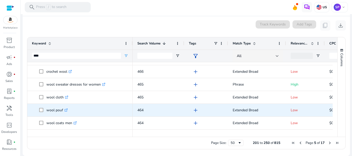
scroll to position [11, 0]
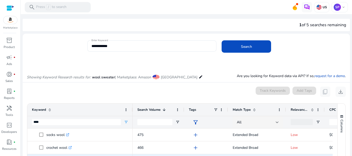
scroll to position [20, 0]
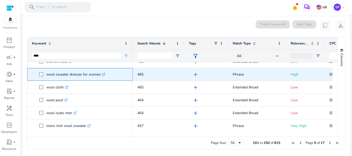
click at [105, 74] on icon at bounding box center [104, 74] width 2 height 2
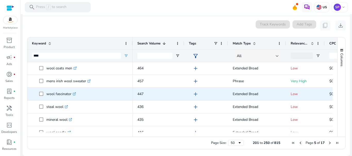
scroll to position [65, 0]
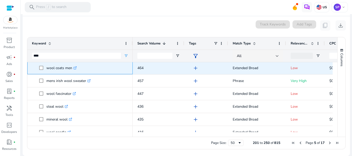
click at [77, 69] on icon ".st0{fill:#2c8af8}" at bounding box center [74, 67] width 3 height 3
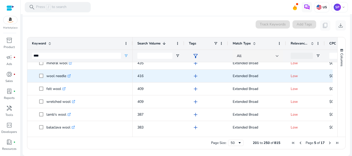
scroll to position [0, 0]
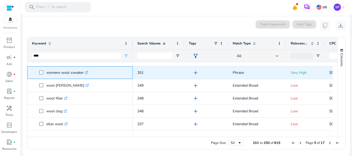
click at [87, 73] on icon ".st0{fill:#2c8af8}" at bounding box center [86, 72] width 3 height 3
